Goal: Answer question/provide support: Share knowledge or assist other users

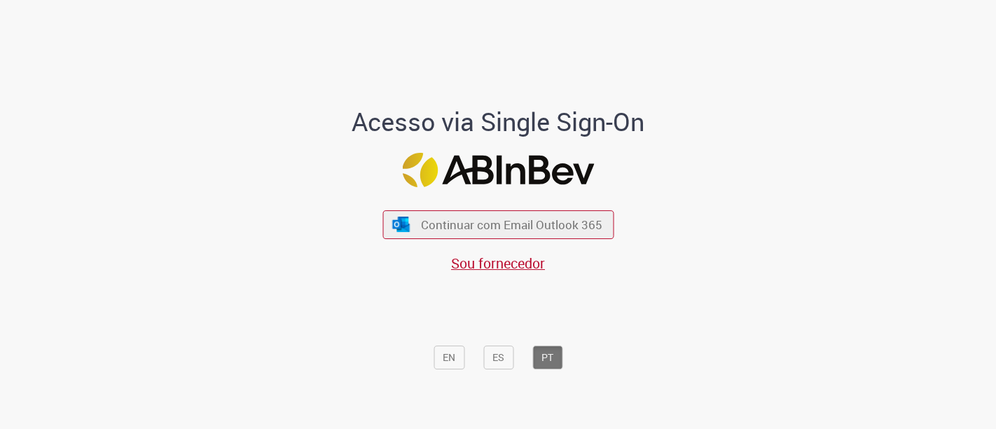
click at [498, 167] on img at bounding box center [498, 170] width 192 height 34
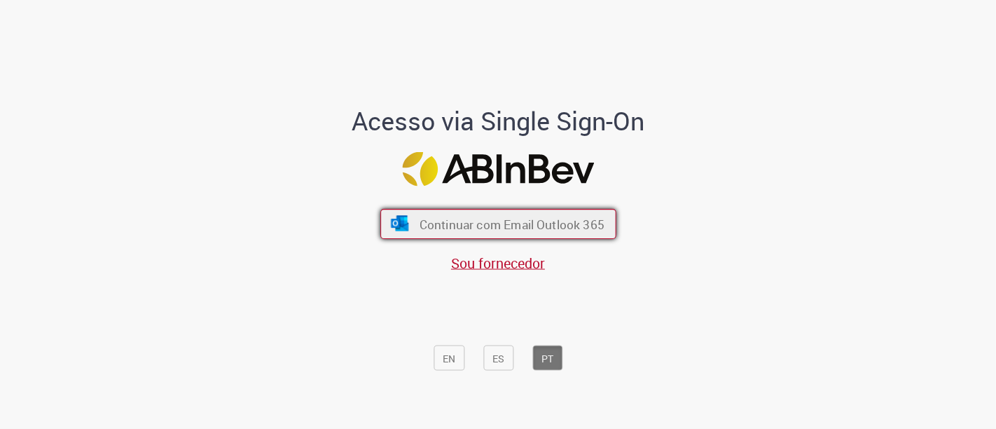
click at [563, 226] on font "Continuar com Email Outlook 365" at bounding box center [511, 224] width 185 height 16
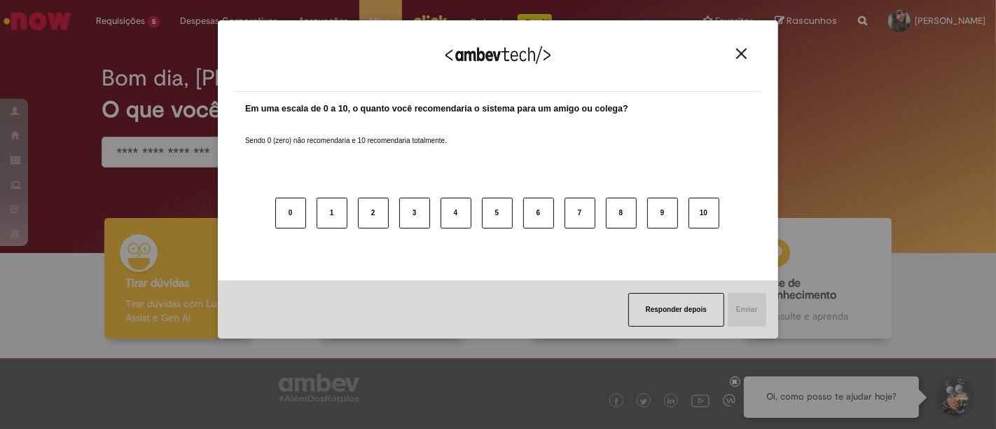
click at [744, 49] on img "Close" at bounding box center [741, 53] width 11 height 11
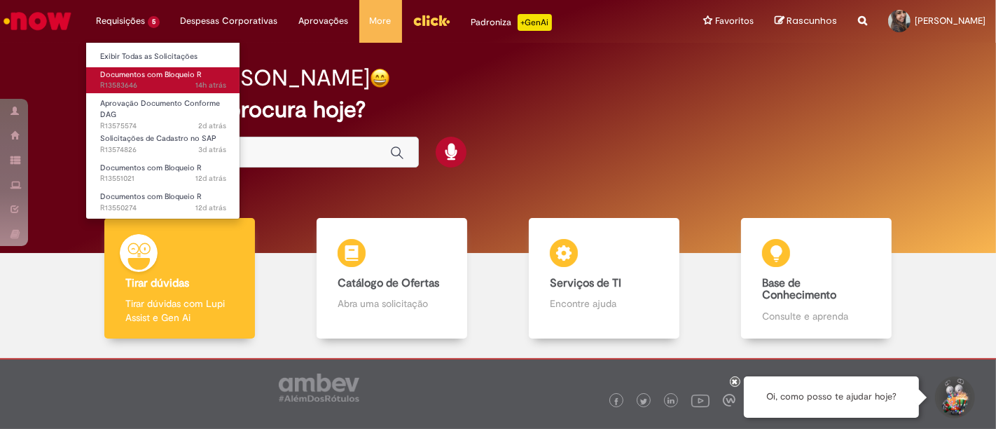
click at [171, 76] on span "Documentos com Bloqueio R" at bounding box center [151, 74] width 102 height 11
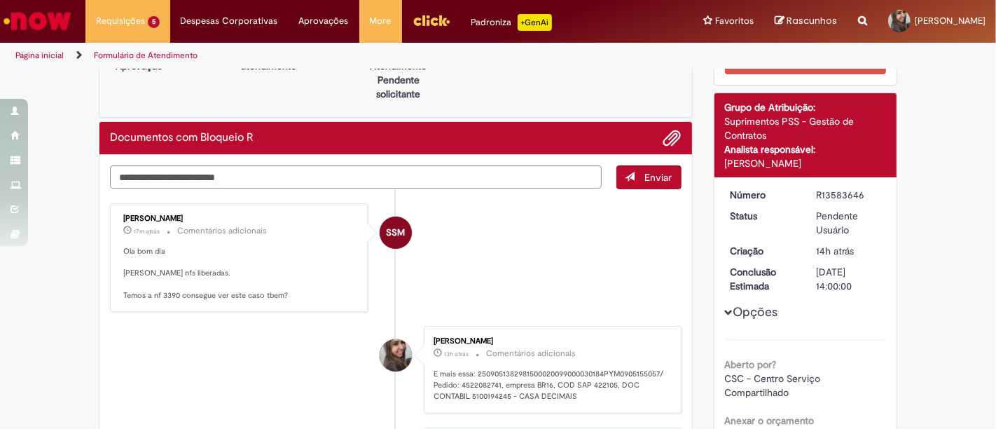
scroll to position [78, 0]
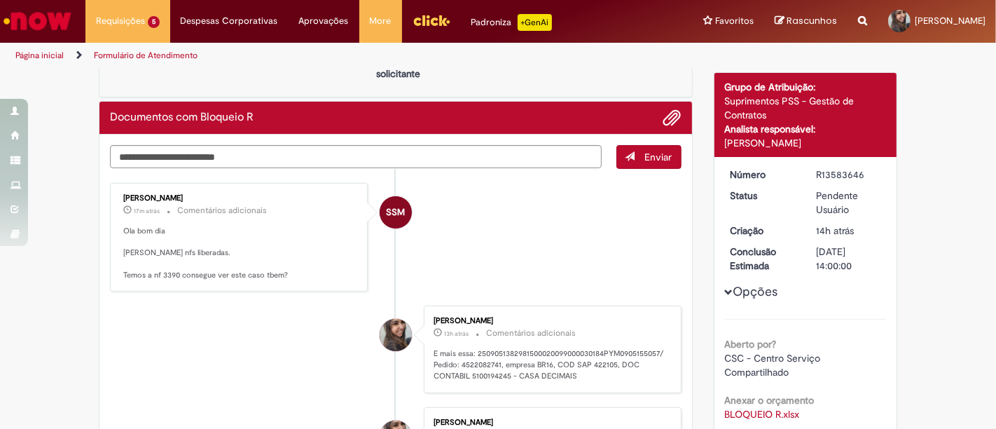
click at [165, 275] on p "Ola bom dia Nicole nfs liberadas. Temos a nf 3390 consegue ver este caso tbem?" at bounding box center [239, 253] width 233 height 55
copy p "3390"
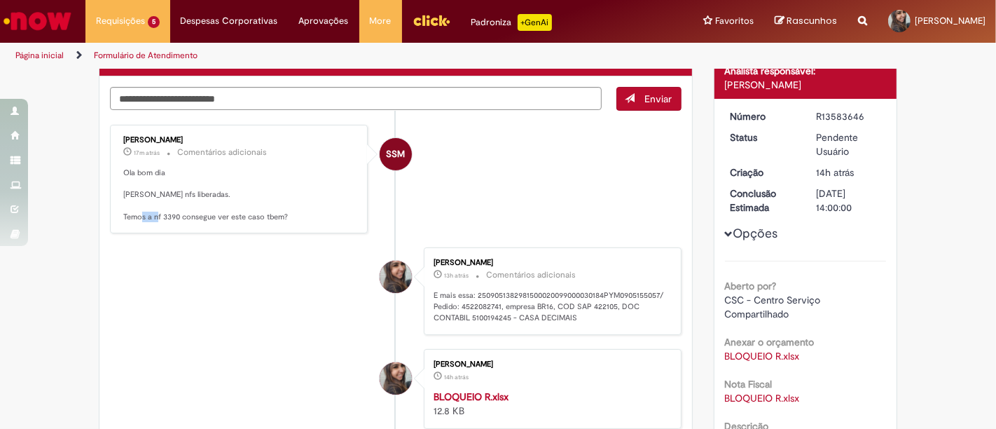
scroll to position [156, 0]
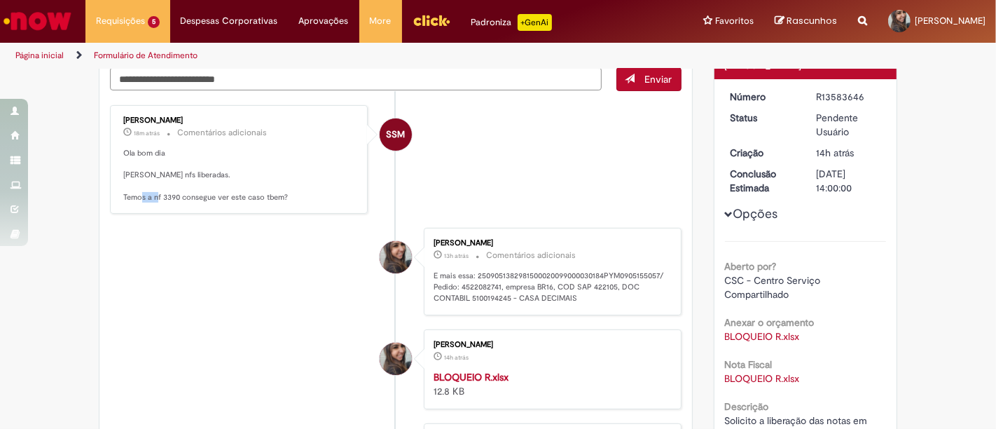
copy p "3390"
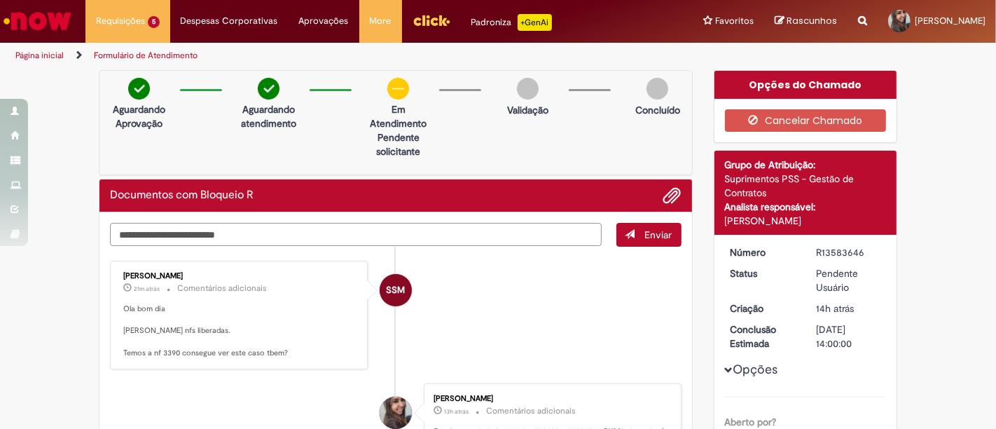
click at [228, 236] on textarea "Digite sua mensagem aqui..." at bounding box center [356, 234] width 492 height 23
type textarea "*"
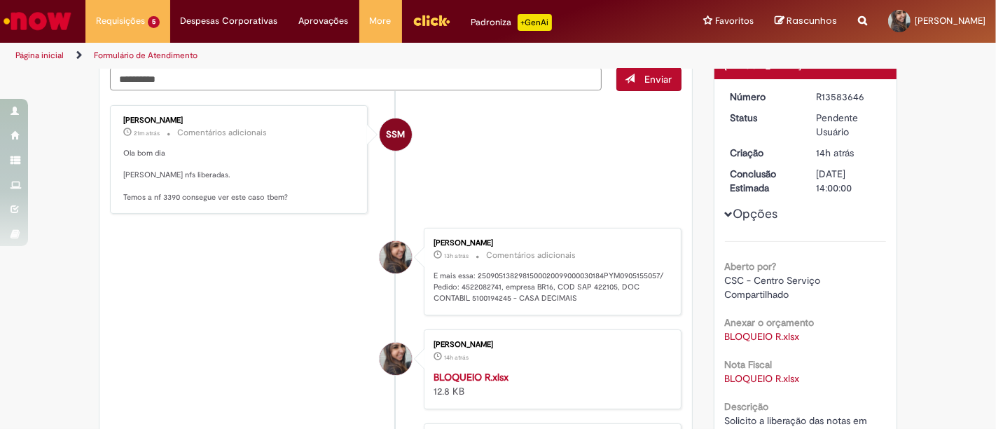
scroll to position [78, 0]
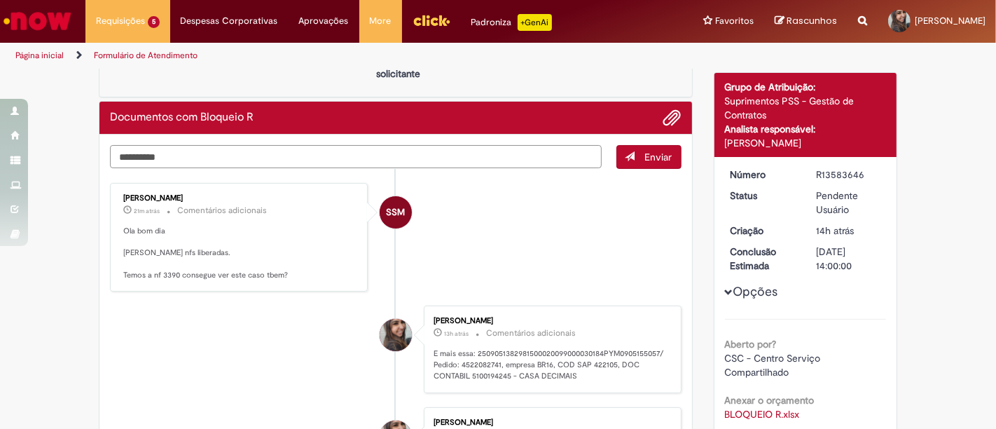
paste textarea "**********"
paste textarea "********"
paste textarea "**********"
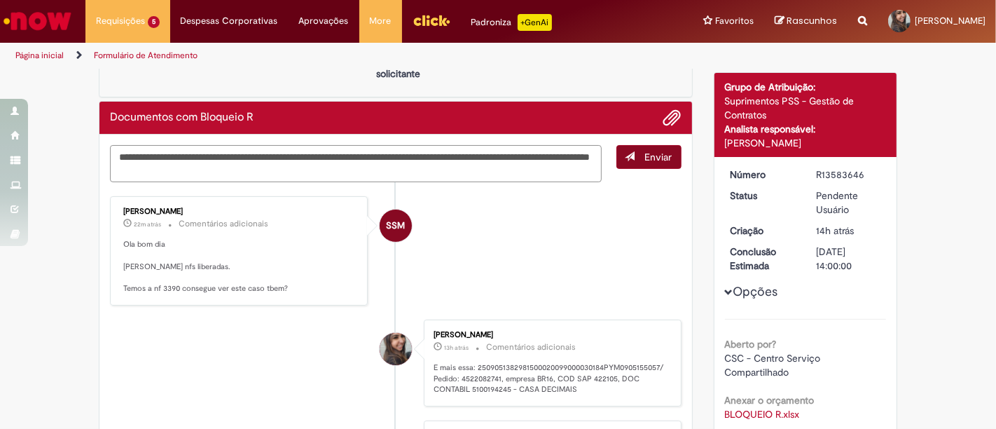
type textarea "**********"
click at [640, 161] on button "Enviar" at bounding box center [649, 157] width 65 height 24
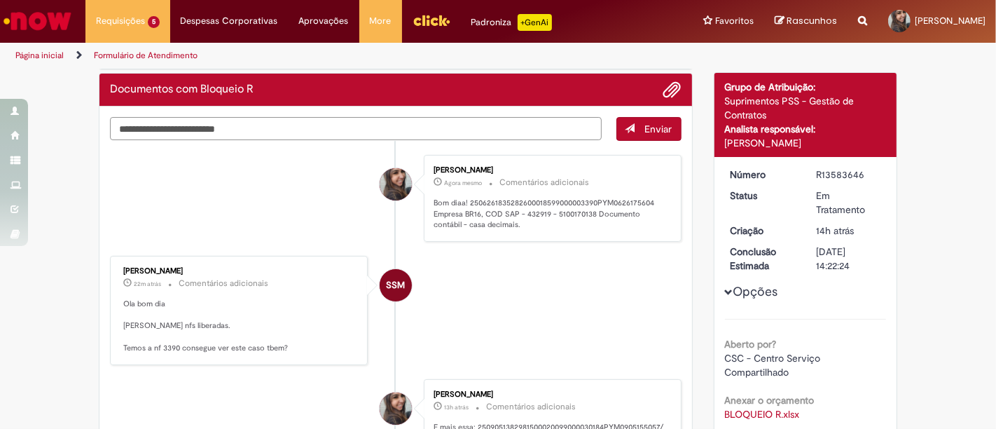
click at [388, 126] on textarea "Digite sua mensagem aqui..." at bounding box center [356, 128] width 492 height 23
type textarea "*"
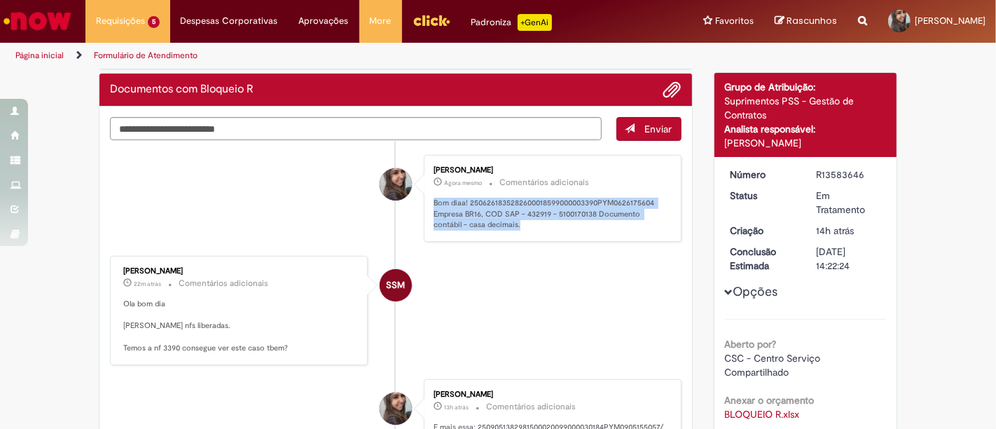
drag, startPoint x: 439, startPoint y: 199, endPoint x: 520, endPoint y: 224, distance: 84.9
click at [520, 224] on div "Nicole Bueno De Camargo Pinto Agora mesmo Agora mesmo Comentários adicionais Bo…" at bounding box center [552, 198] width 249 height 78
copy p "Bom diaa! 2506261835282600018599000003390PYM0626175604 Empresa BR16, COD SAP - …"
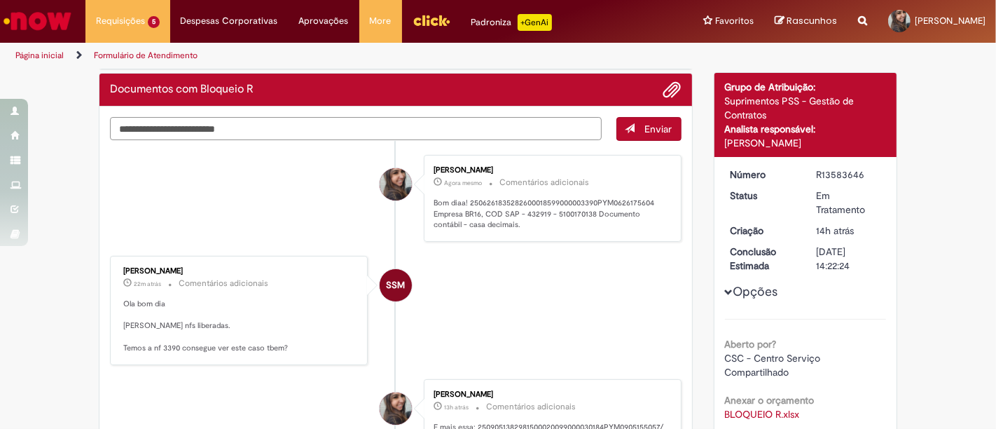
click at [404, 123] on textarea "Digite sua mensagem aqui..." at bounding box center [356, 128] width 492 height 23
paste textarea "**********"
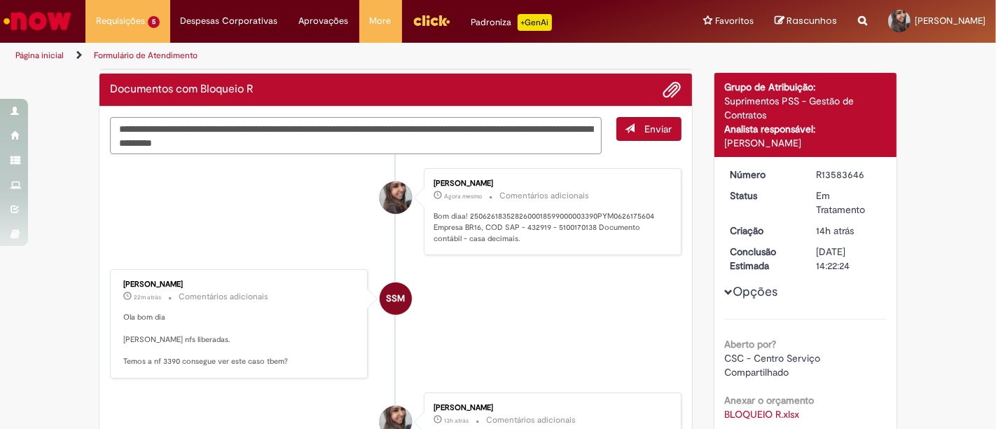
paste textarea "**********"
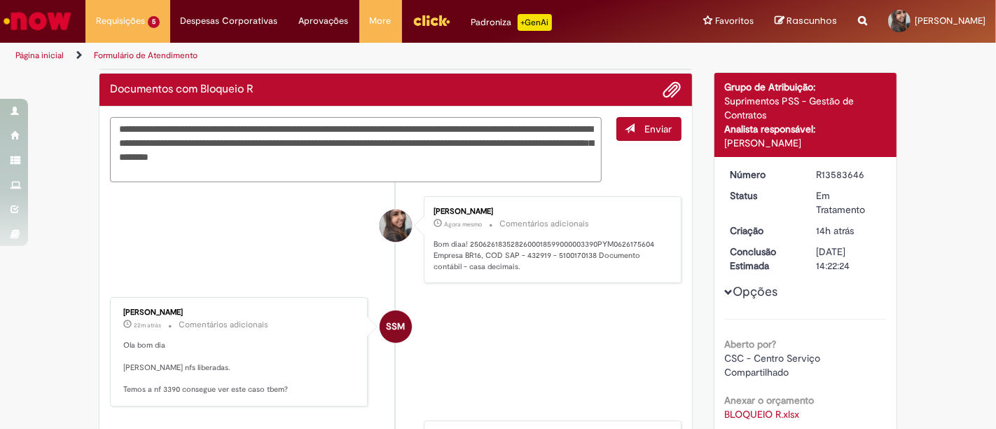
drag, startPoint x: 364, startPoint y: 139, endPoint x: 434, endPoint y: 171, distance: 77.8
click at [434, 171] on textarea "**********" at bounding box center [356, 149] width 492 height 65
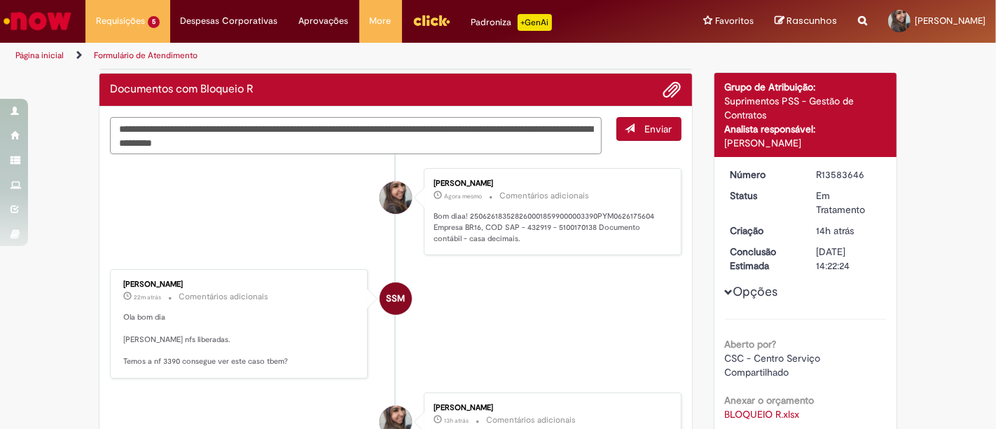
paste textarea "**********"
type textarea "**********"
click at [624, 132] on button "Enviar" at bounding box center [649, 129] width 65 height 24
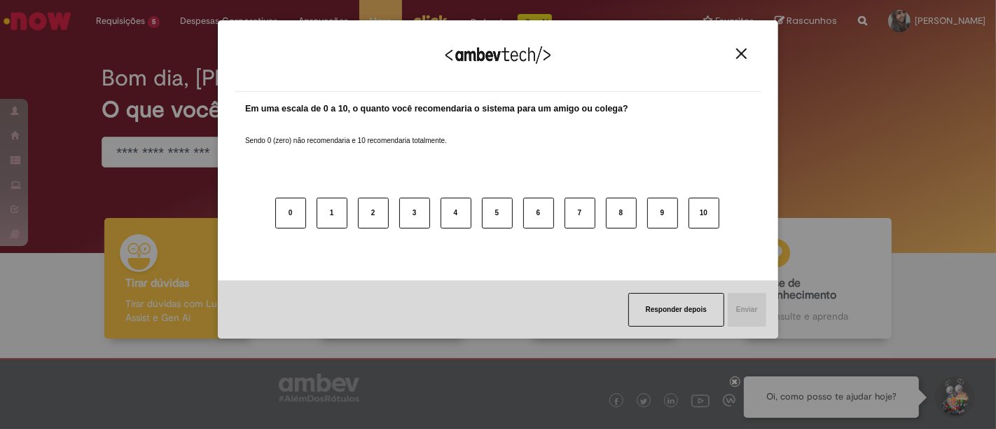
click at [741, 50] on img "Close" at bounding box center [741, 53] width 11 height 11
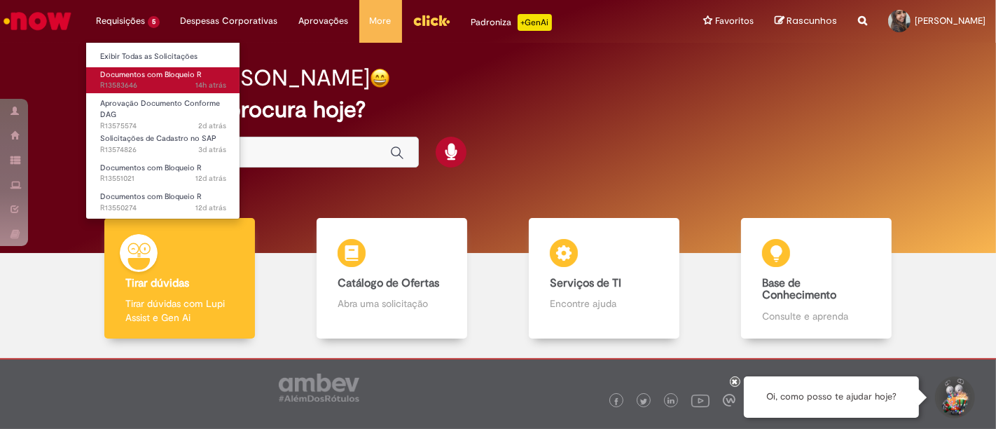
click at [150, 69] on span "Documentos com Bloqueio R" at bounding box center [151, 74] width 102 height 11
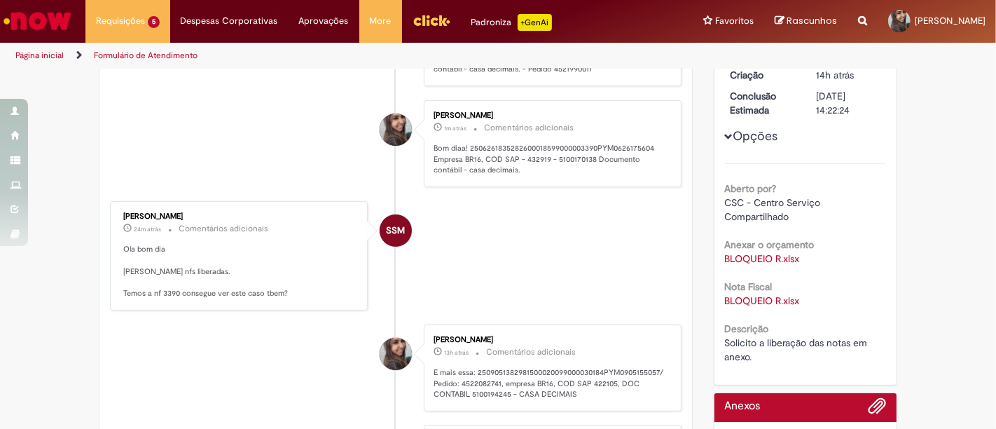
scroll to position [311, 0]
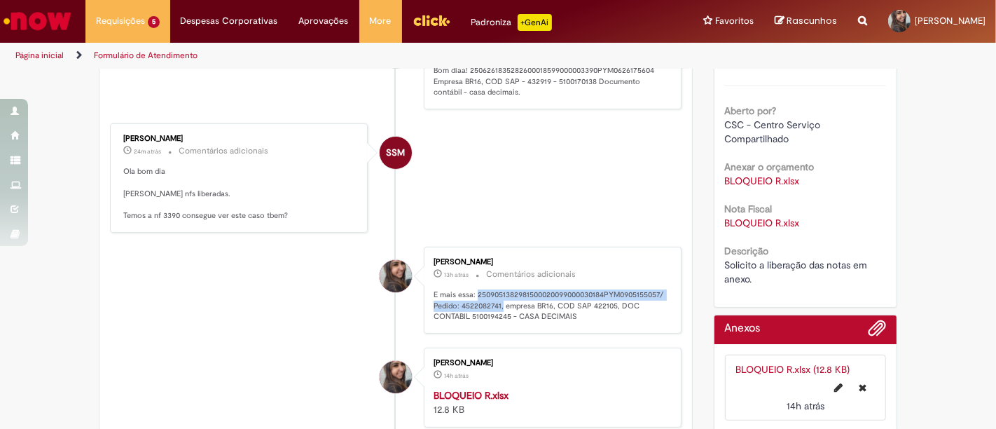
drag, startPoint x: 425, startPoint y: 299, endPoint x: 469, endPoint y: 310, distance: 44.9
click at [469, 310] on div "Nicole Bueno De Camargo Pinto 13h atrás 13 horas atrás Comentários adicionais E…" at bounding box center [552, 290] width 249 height 78
copy p "2509051382981500020099000030184PYM0905155057/ Pedido: 4522082741,"
drag, startPoint x: 428, startPoint y: 287, endPoint x: 540, endPoint y: 325, distance: 117.7
click at [540, 322] on p "E mais essa: 2509051382981500020099000030184PYM0905155057/ Pedido: 4522082741, …" at bounding box center [550, 305] width 233 height 33
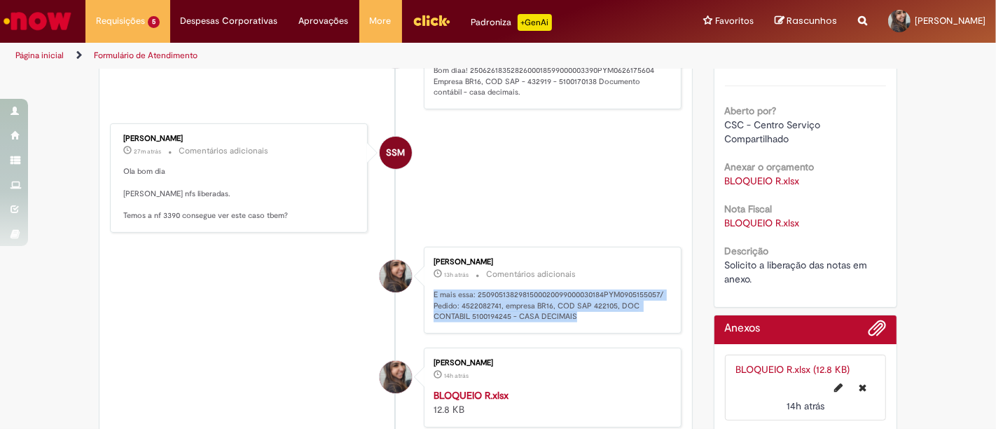
copy p "E mais essa: 2509051382981500020099000030184PYM0905155057/ Pedido: 4522082741, …"
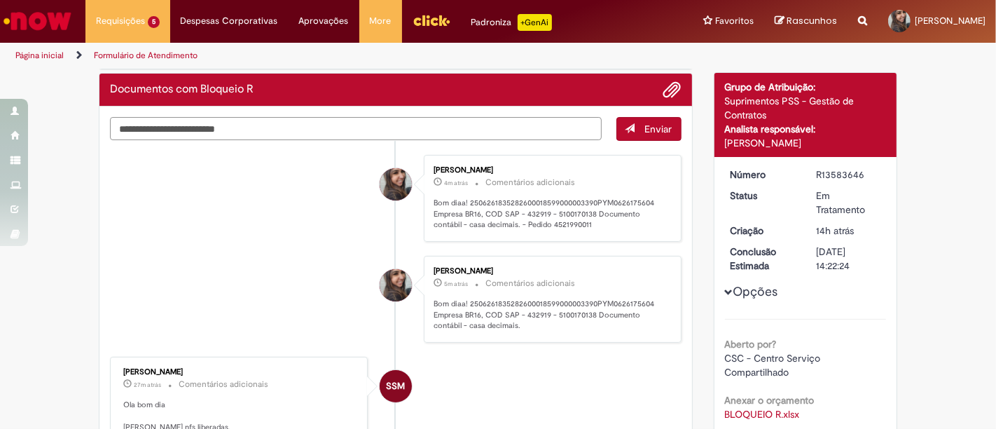
click at [430, 130] on textarea "Digite sua mensagem aqui..." at bounding box center [356, 128] width 492 height 23
paste textarea "**********"
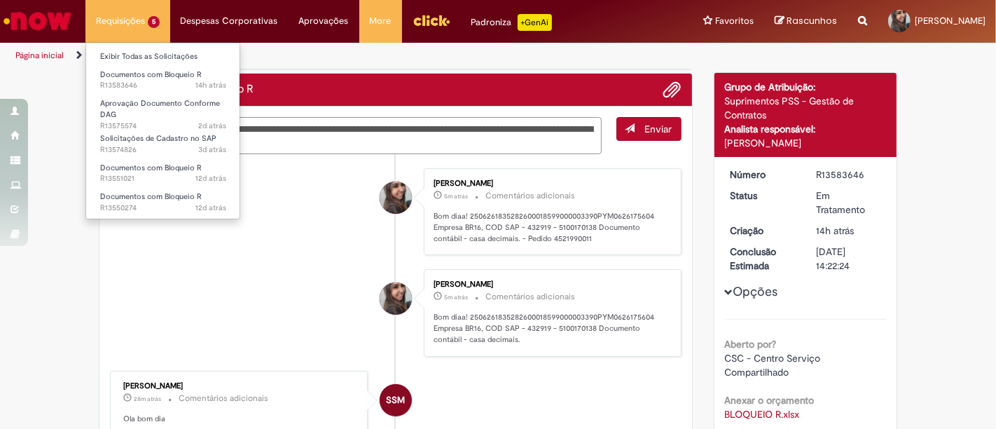
type textarea "**********"
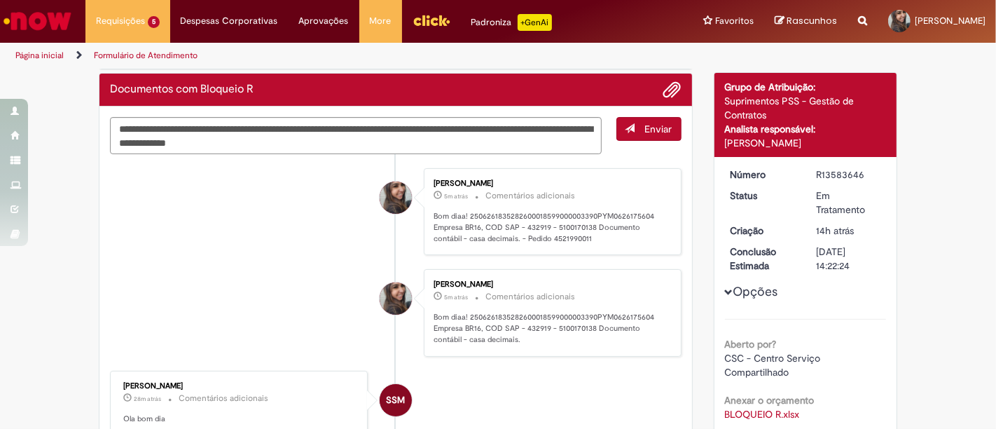
click at [624, 135] on button "Enviar" at bounding box center [649, 129] width 65 height 24
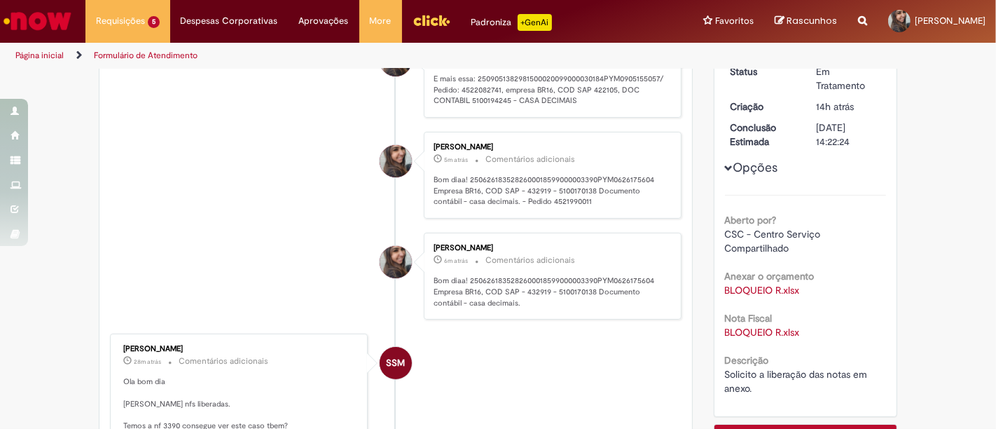
scroll to position [311, 0]
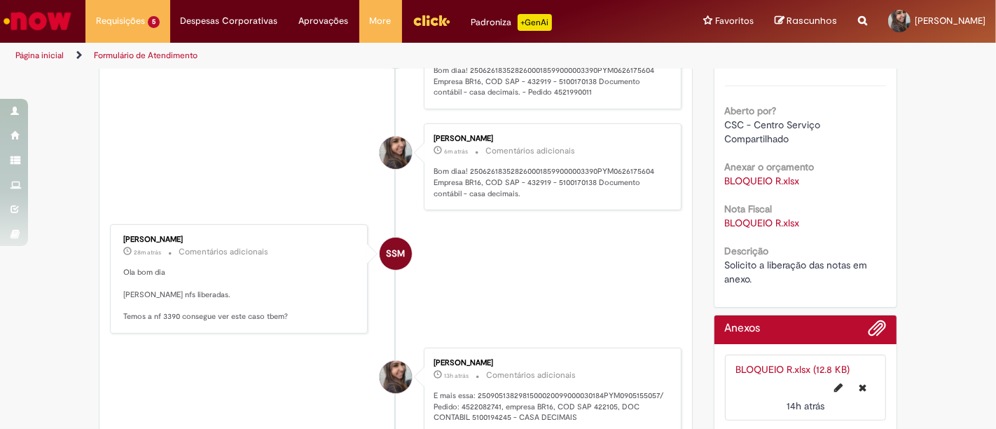
click at [766, 222] on link "BLOQUEIO R.xlsx" at bounding box center [762, 223] width 75 height 13
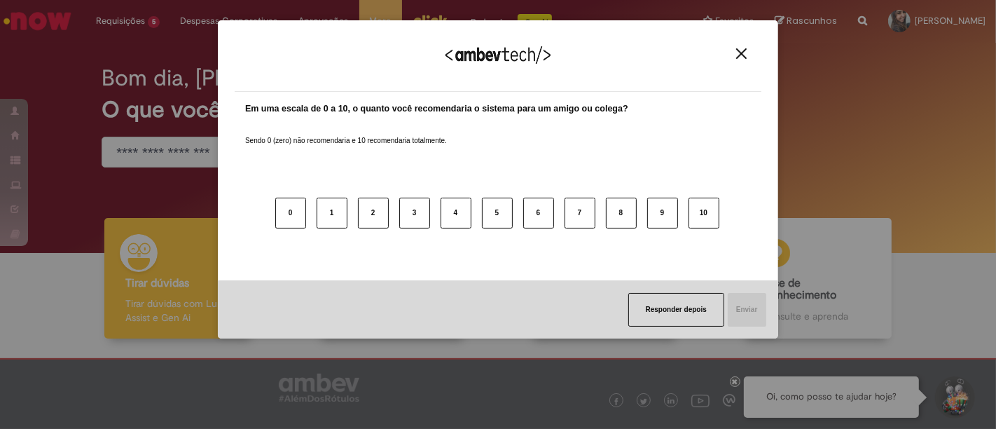
click at [748, 49] on button "Close" at bounding box center [741, 54] width 19 height 12
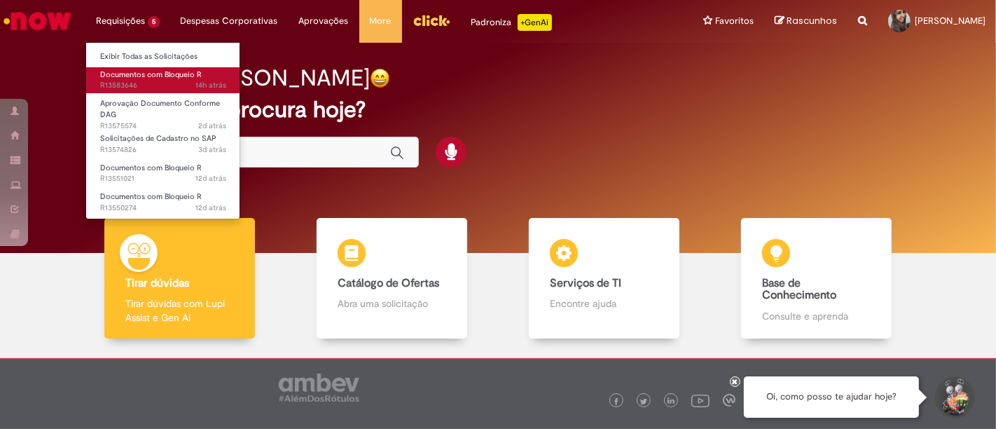
click at [162, 71] on span "Documentos com Bloqueio R" at bounding box center [151, 74] width 102 height 11
click at [152, 74] on span "Documentos com Bloqueio R" at bounding box center [151, 74] width 102 height 11
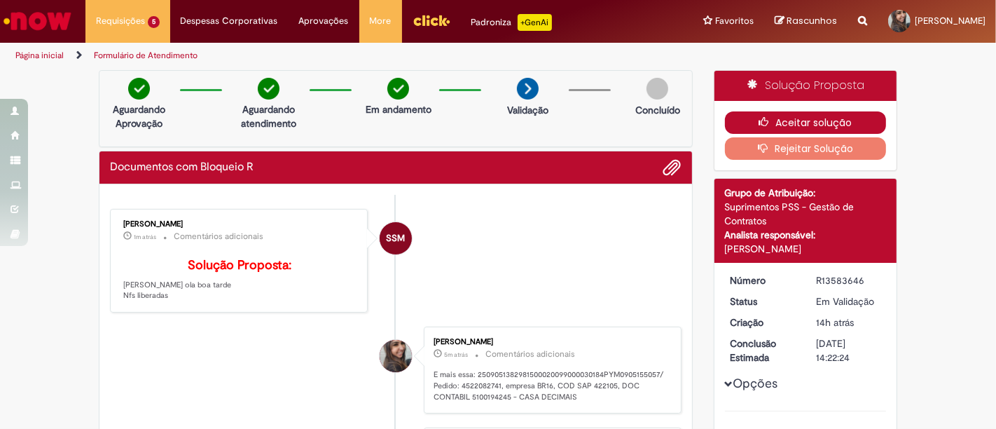
click at [774, 115] on button "Aceitar solução" at bounding box center [806, 122] width 162 height 22
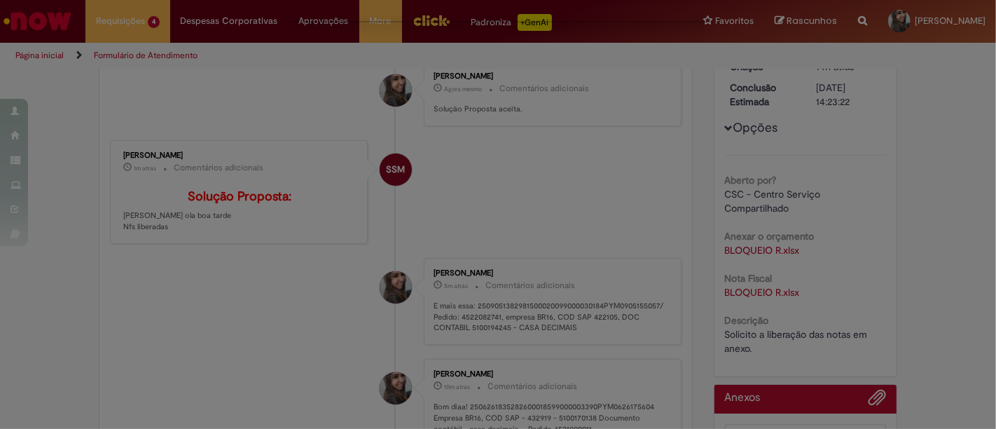
scroll to position [156, 0]
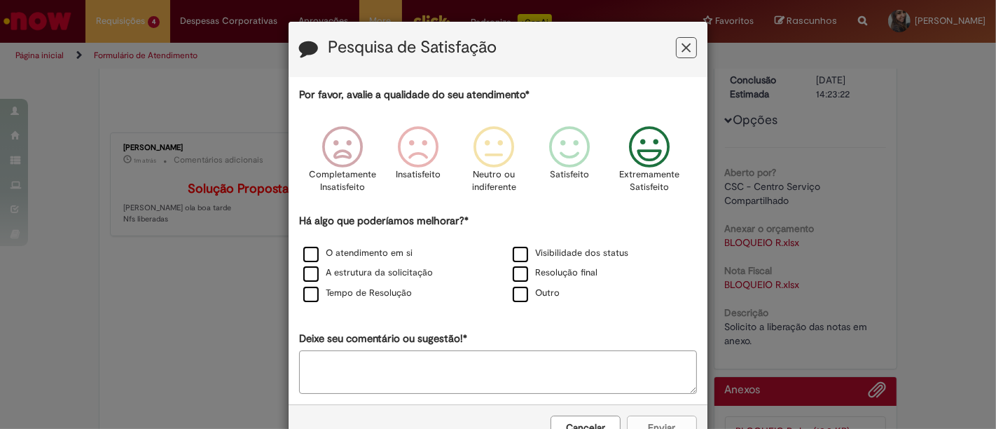
click at [650, 152] on icon "Feedback" at bounding box center [650, 147] width 53 height 42
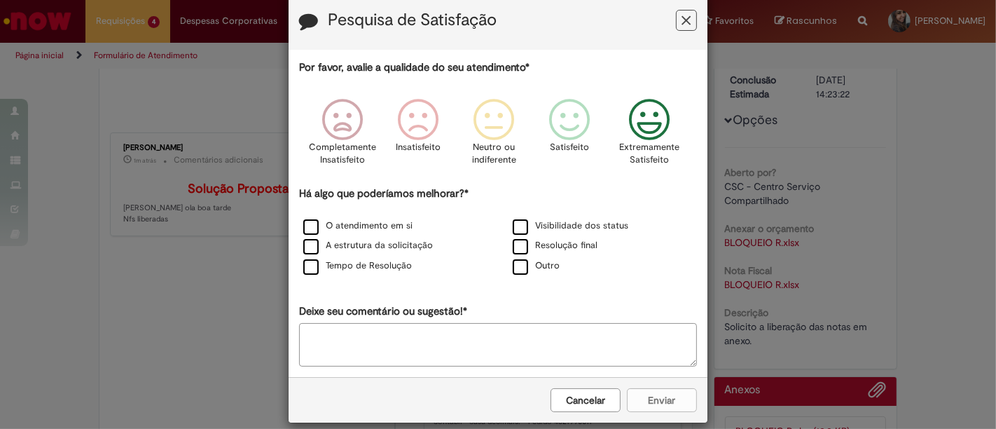
scroll to position [42, 0]
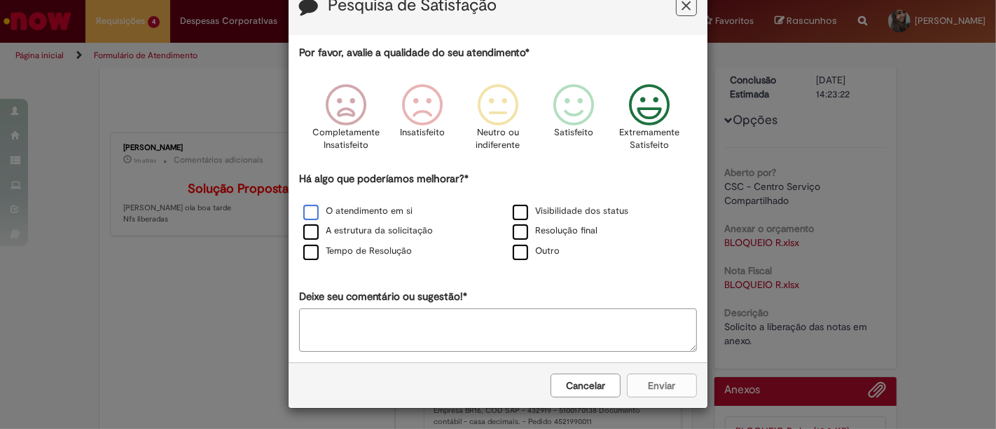
click at [366, 212] on label "O atendimento em si" at bounding box center [357, 211] width 109 height 13
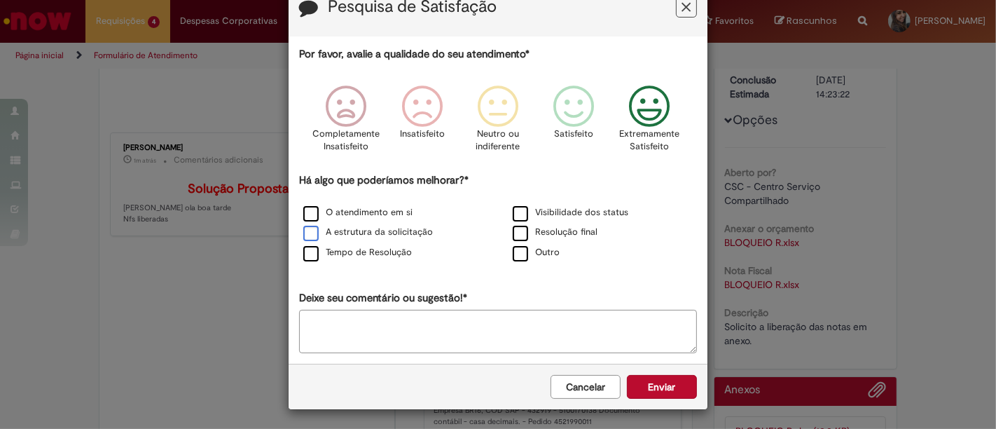
click at [377, 228] on label "A estrutura da solicitação" at bounding box center [368, 232] width 130 height 13
click at [380, 246] on label "Tempo de Resolução" at bounding box center [357, 252] width 109 height 13
click at [552, 213] on label "Visibilidade dos status" at bounding box center [571, 212] width 116 height 13
click at [560, 226] on label "Resolução final" at bounding box center [555, 232] width 85 height 13
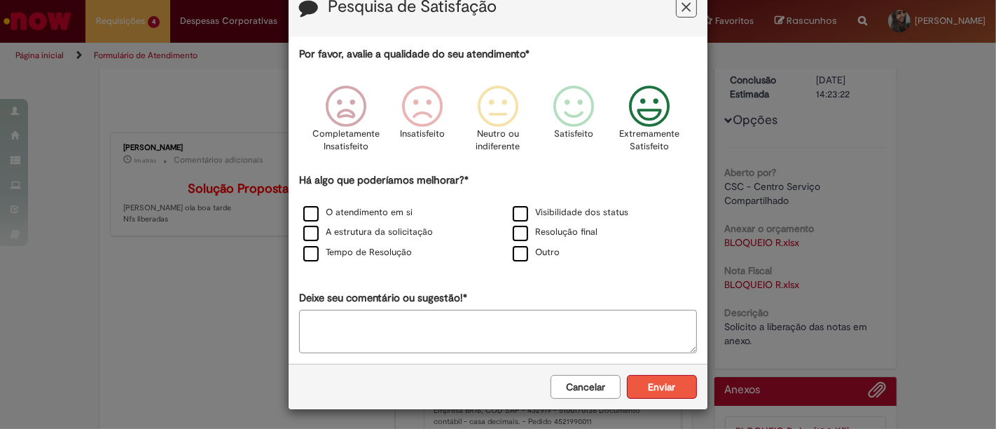
click at [638, 378] on button "Enviar" at bounding box center [662, 387] width 70 height 24
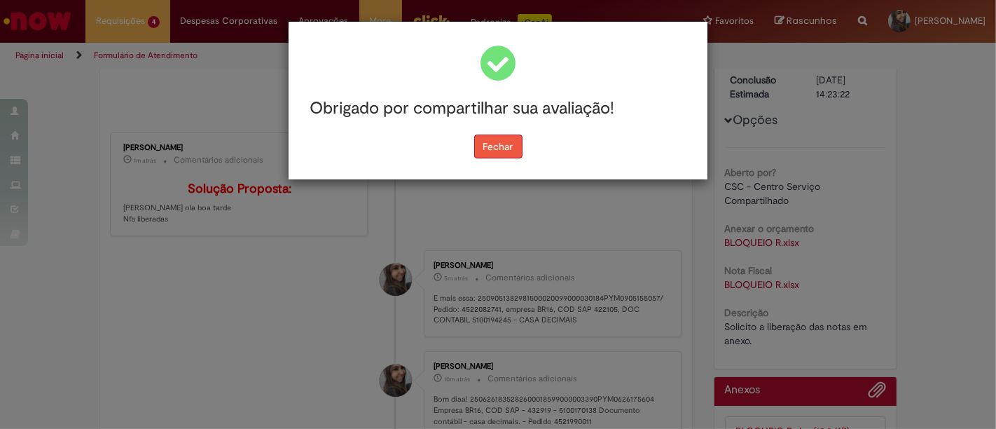
click at [506, 144] on button "Fechar" at bounding box center [498, 147] width 48 height 24
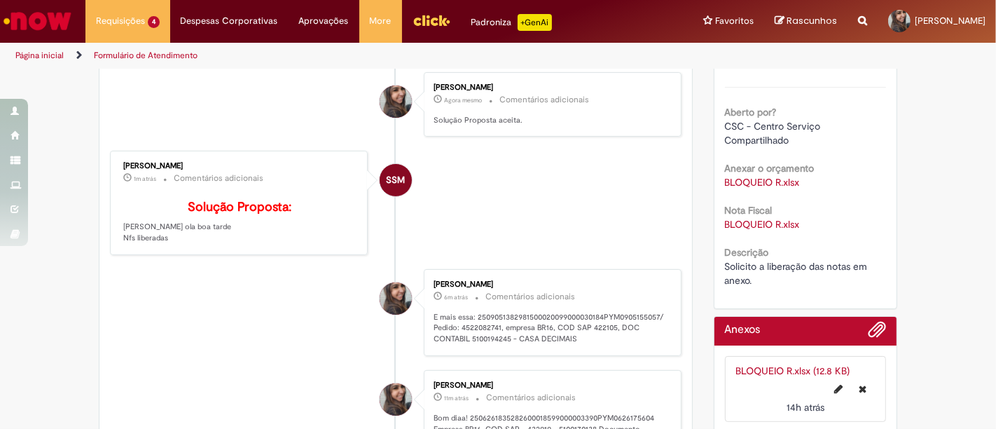
scroll to position [311, 0]
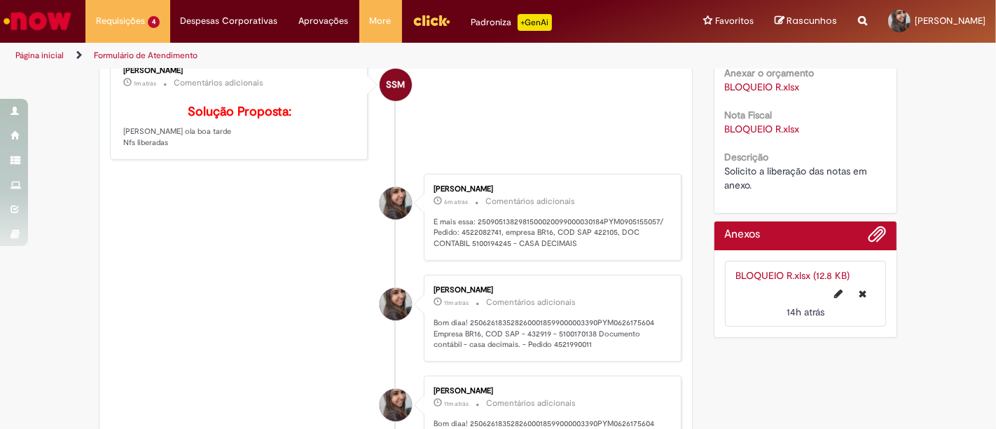
click at [493, 249] on p "E mais essa: 2509051382981500020099000030184PYM0905155057/ Pedido: 4522082741, …" at bounding box center [550, 233] width 233 height 33
copy p "2509051382981500020099000030184PYM0905155057"
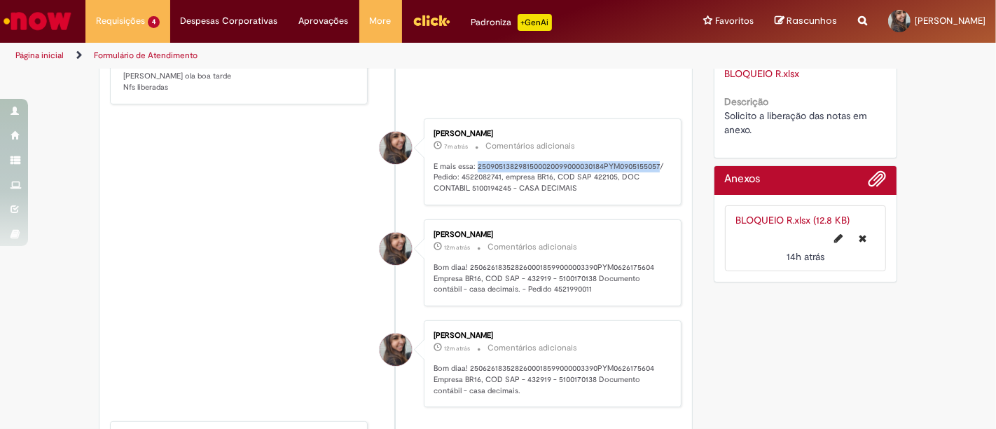
scroll to position [389, 0]
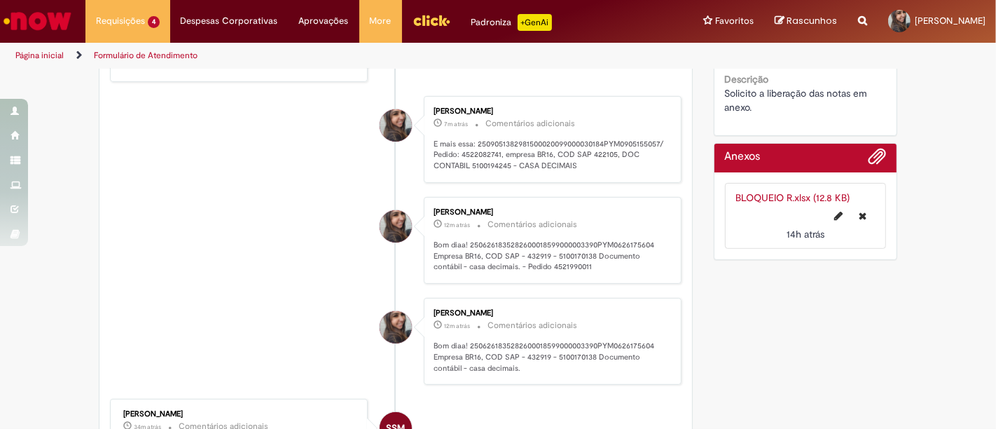
click at [516, 272] on p "Bom diaa! 2506261835282600018599000003390PYM0626175604 Empresa BR16, COD SAP - …" at bounding box center [550, 256] width 233 height 33
copy p "2506261835282600018599000003390PYM0626175604"
click at [60, 15] on img "Ir para a Homepage" at bounding box center [37, 21] width 72 height 28
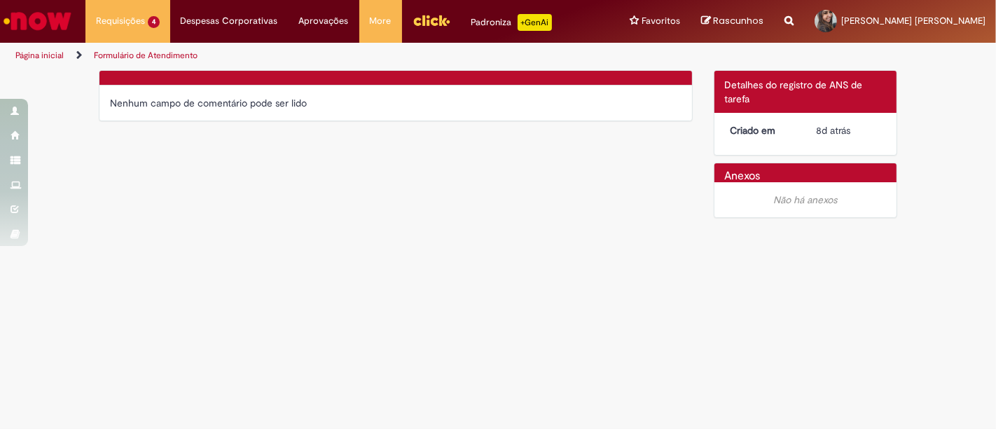
click at [414, 12] on img "Menu Cabeçalho" at bounding box center [432, 20] width 38 height 21
